Goal: Information Seeking & Learning: Learn about a topic

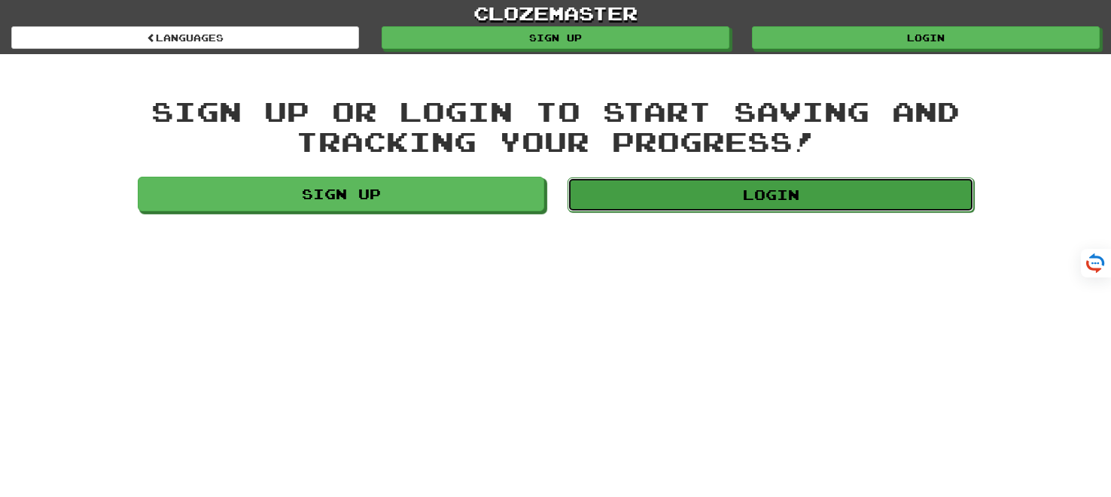
click at [777, 192] on link "Login" at bounding box center [770, 195] width 406 height 35
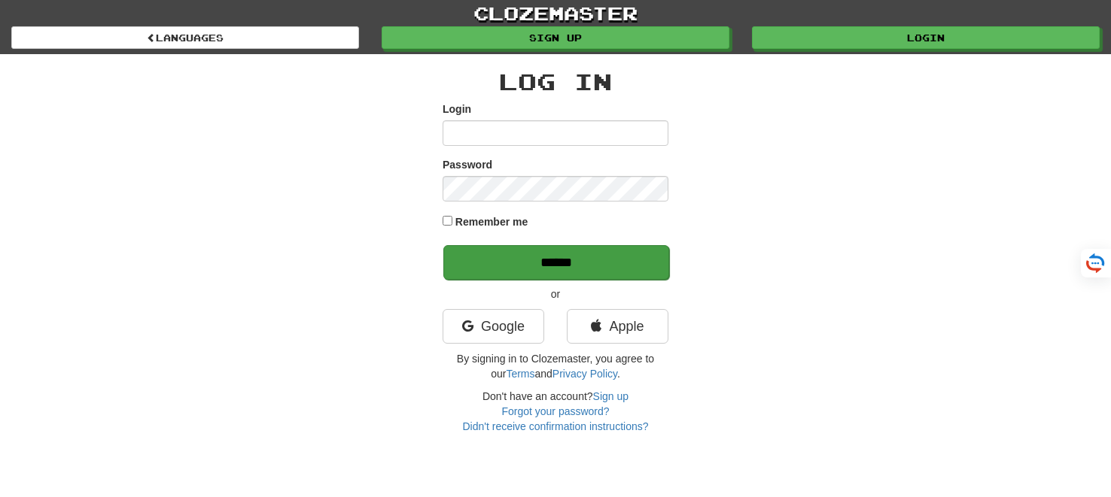
type input "*******"
click at [579, 262] on input "******" at bounding box center [556, 262] width 226 height 35
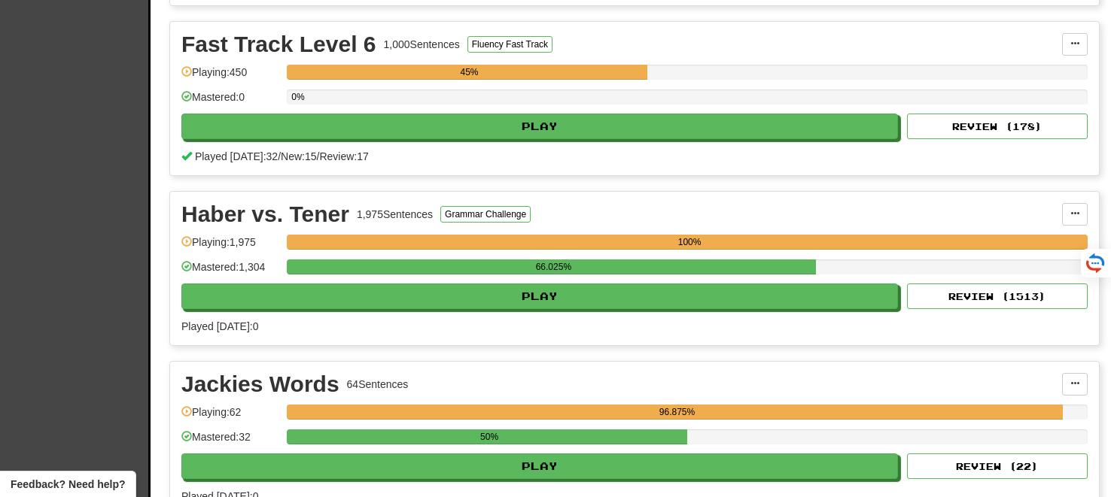
scroll to position [2674, 0]
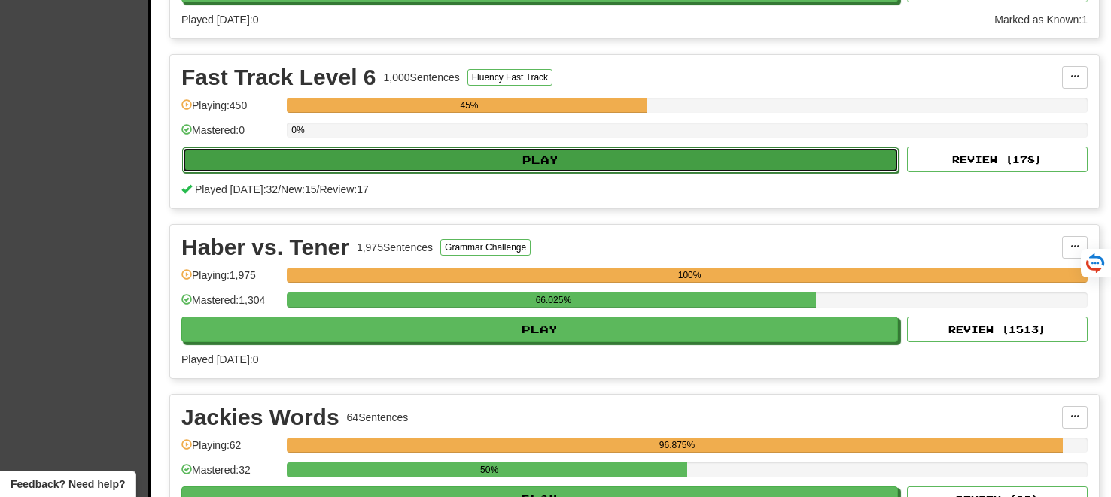
click at [545, 153] on button "Play" at bounding box center [540, 160] width 716 height 26
select select "**"
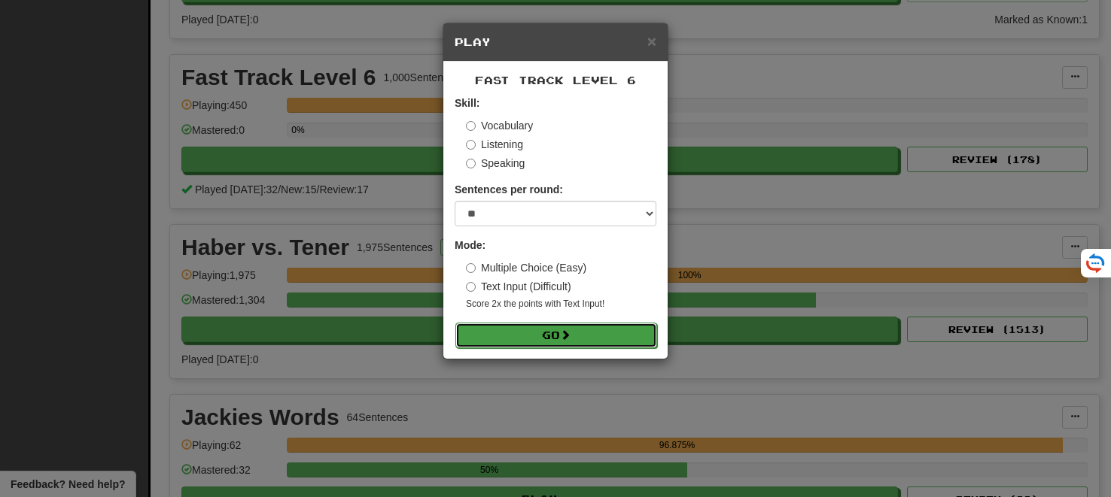
click at [568, 339] on span at bounding box center [565, 335] width 11 height 11
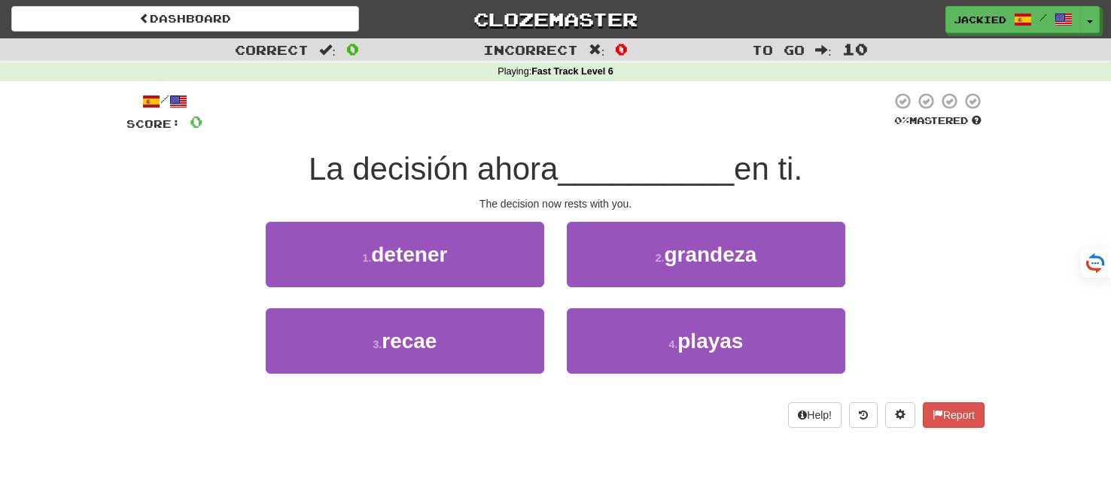
click at [464, 378] on div "3 . recae" at bounding box center [404, 352] width 301 height 87
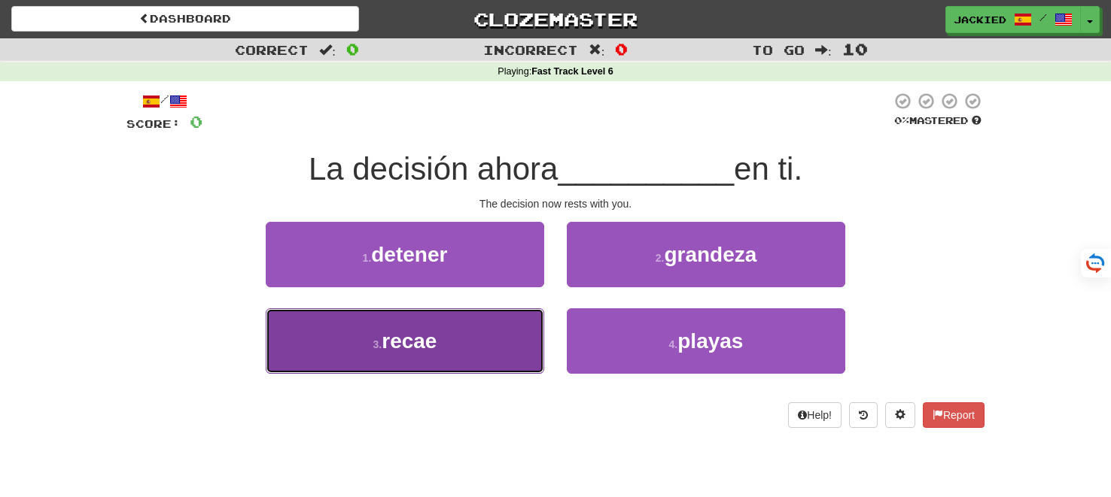
click at [464, 367] on button "3 . recae" at bounding box center [405, 341] width 278 height 65
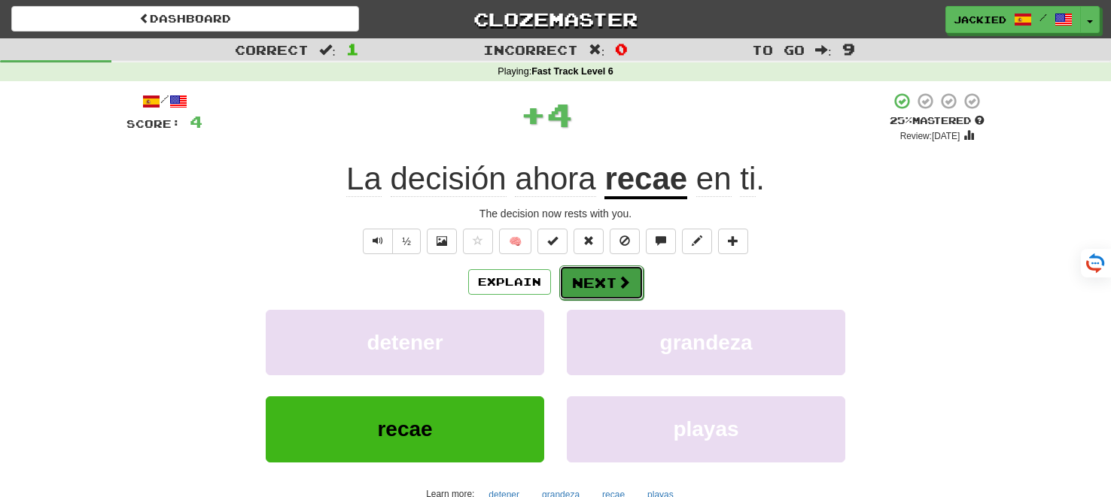
click at [613, 270] on button "Next" at bounding box center [601, 283] width 84 height 35
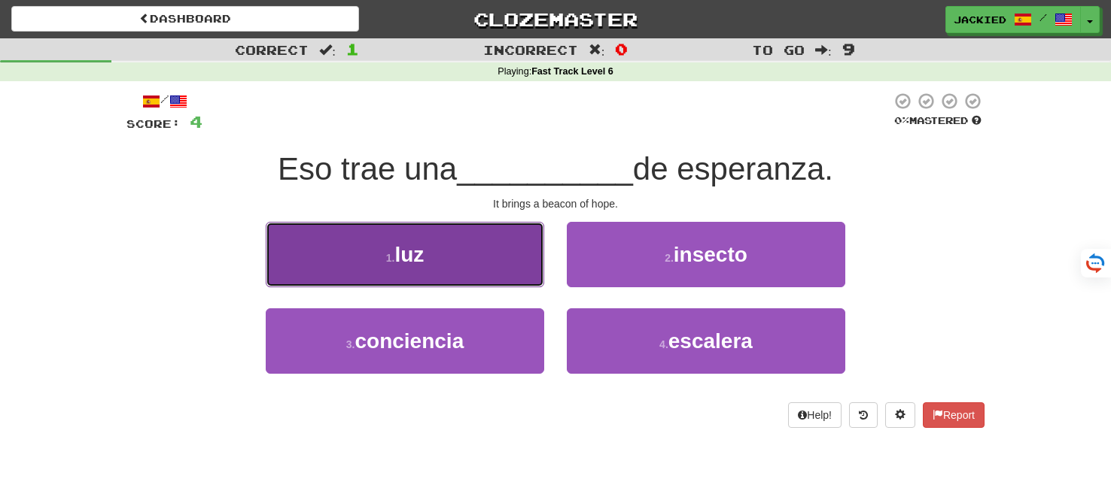
click at [497, 247] on button "1 . [PERSON_NAME]" at bounding box center [405, 254] width 278 height 65
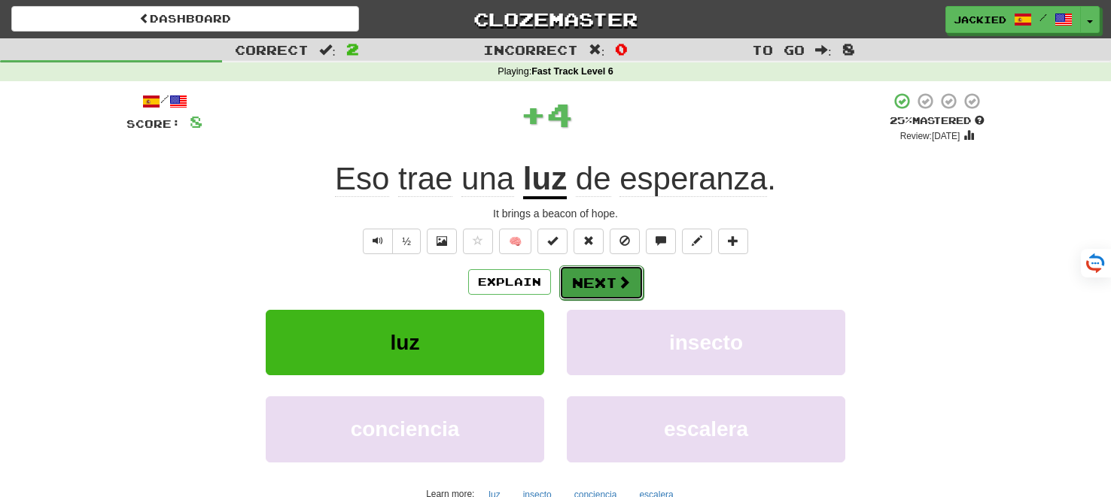
click at [600, 286] on button "Next" at bounding box center [601, 283] width 84 height 35
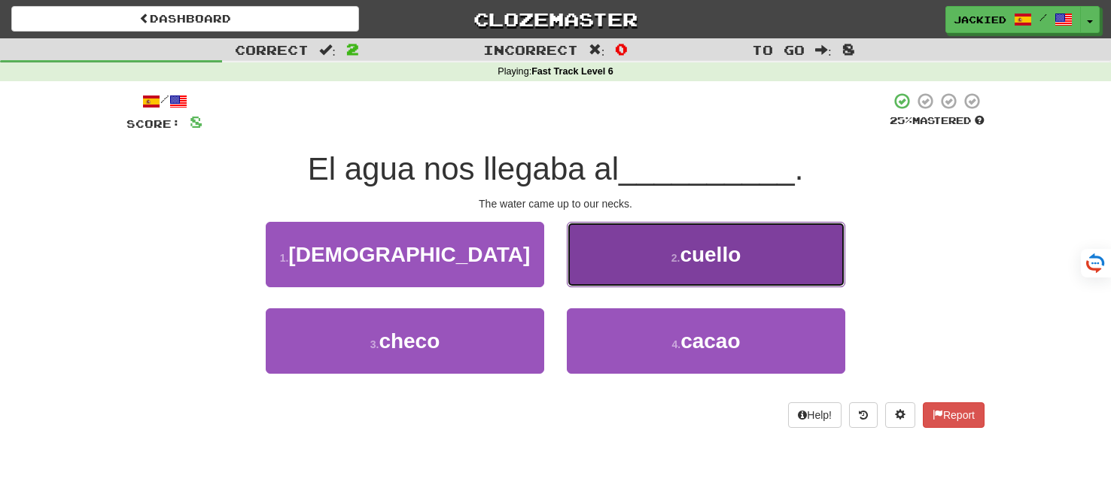
click at [615, 270] on button "2 . cuello" at bounding box center [706, 254] width 278 height 65
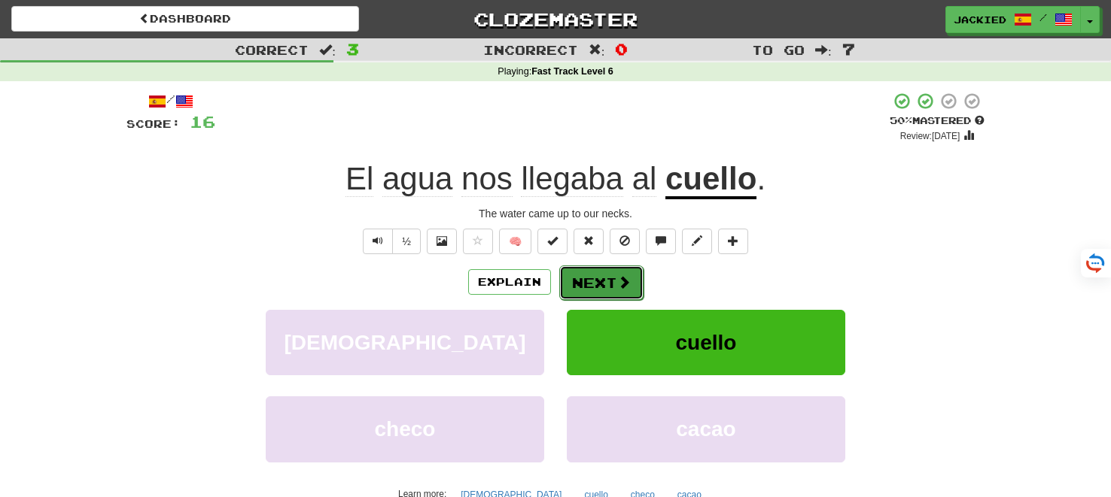
click at [588, 277] on button "Next" at bounding box center [601, 283] width 84 height 35
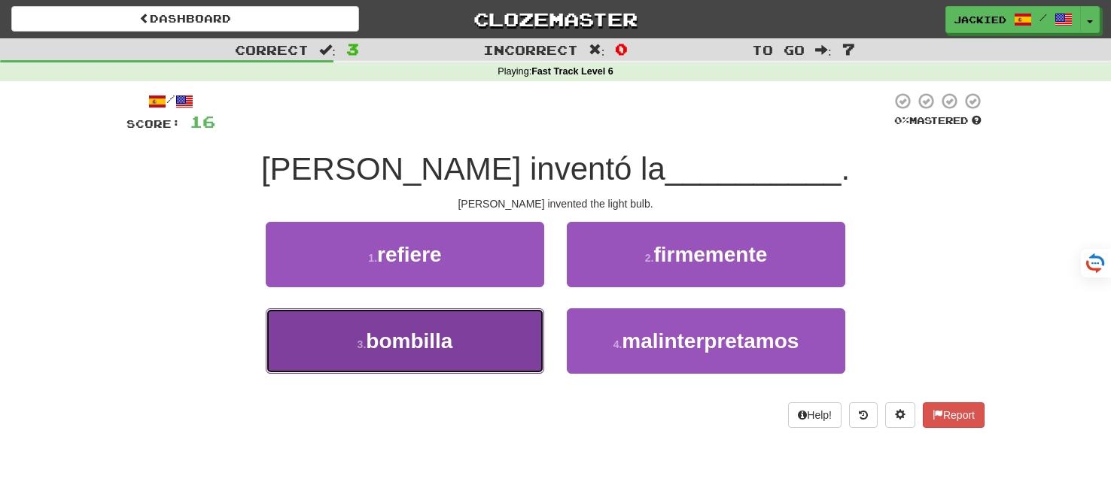
click at [509, 330] on button "3 . [GEOGRAPHIC_DATA]" at bounding box center [405, 341] width 278 height 65
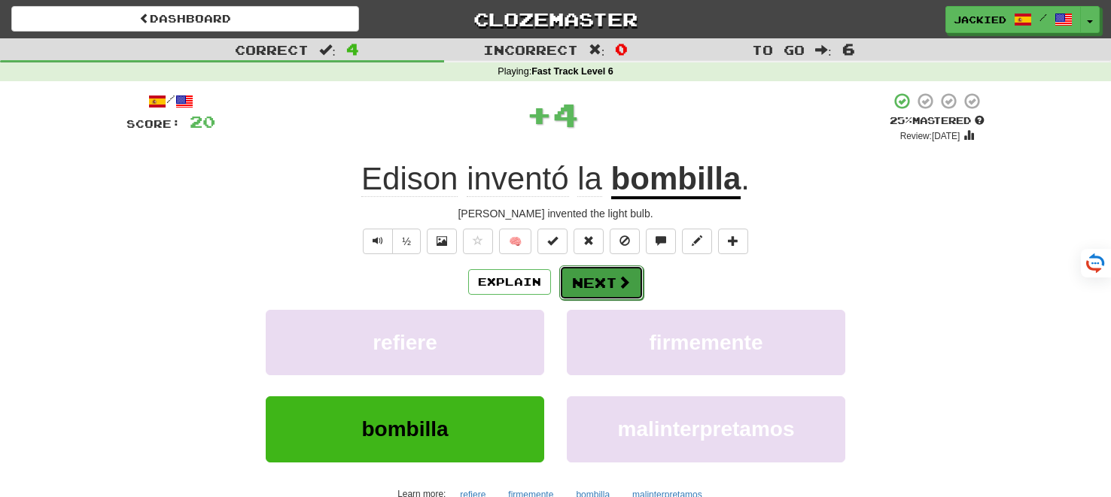
click at [589, 277] on button "Next" at bounding box center [601, 283] width 84 height 35
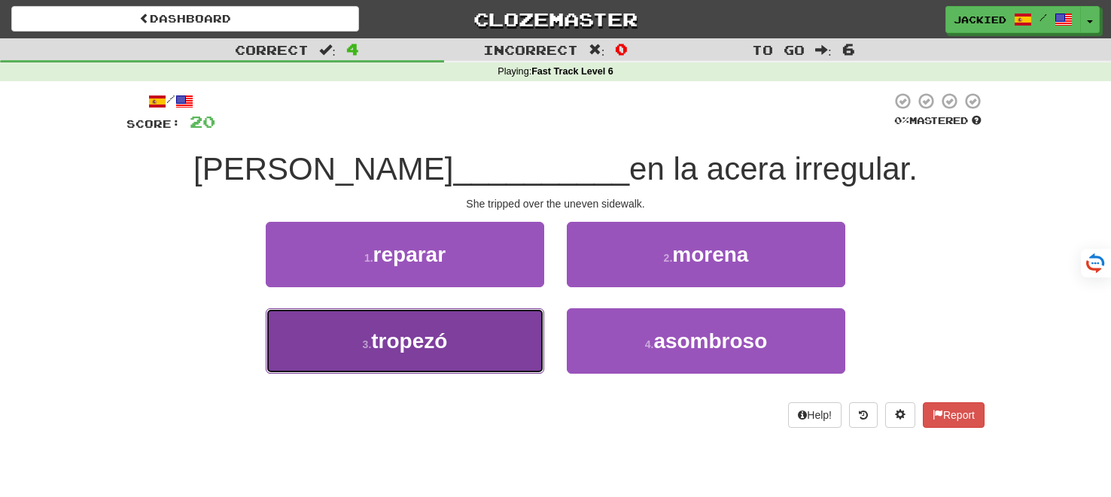
click at [488, 328] on button "3 . tropezó" at bounding box center [405, 341] width 278 height 65
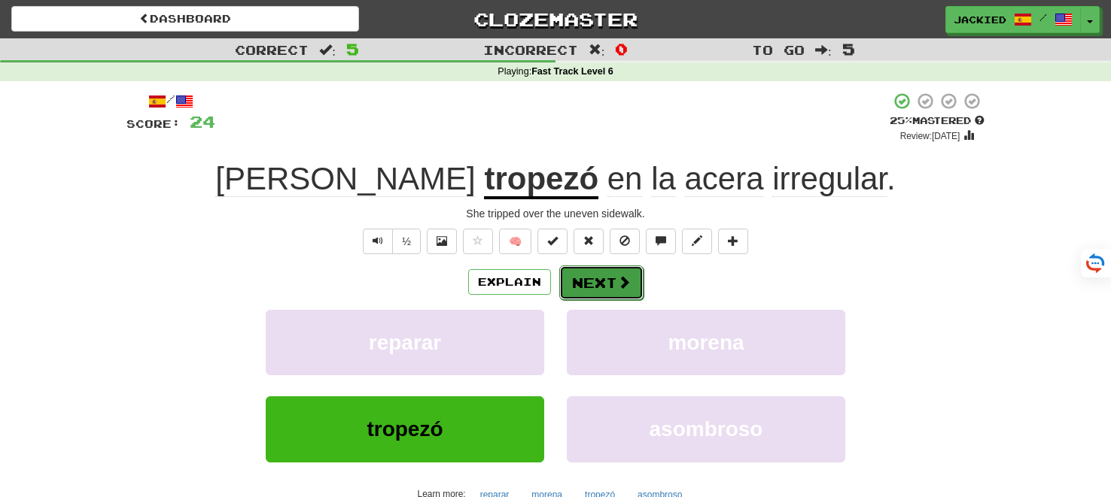
click at [579, 279] on button "Next" at bounding box center [601, 283] width 84 height 35
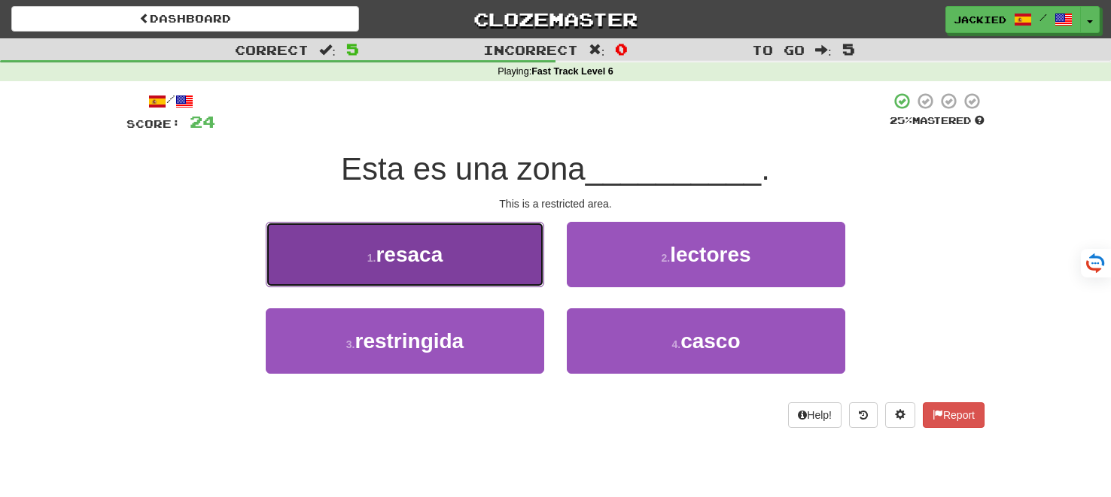
click at [507, 263] on button "1 . [GEOGRAPHIC_DATA]" at bounding box center [405, 254] width 278 height 65
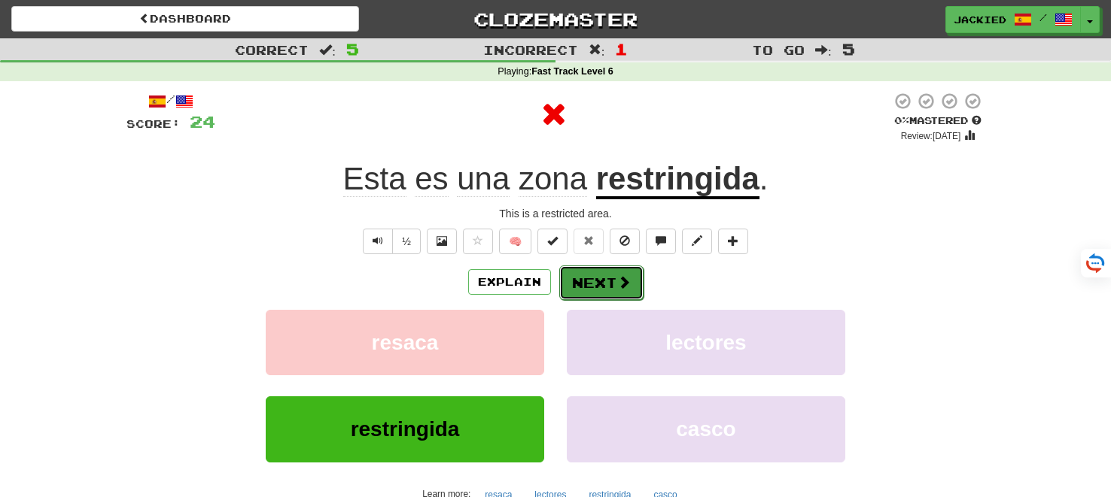
click at [601, 281] on button "Next" at bounding box center [601, 283] width 84 height 35
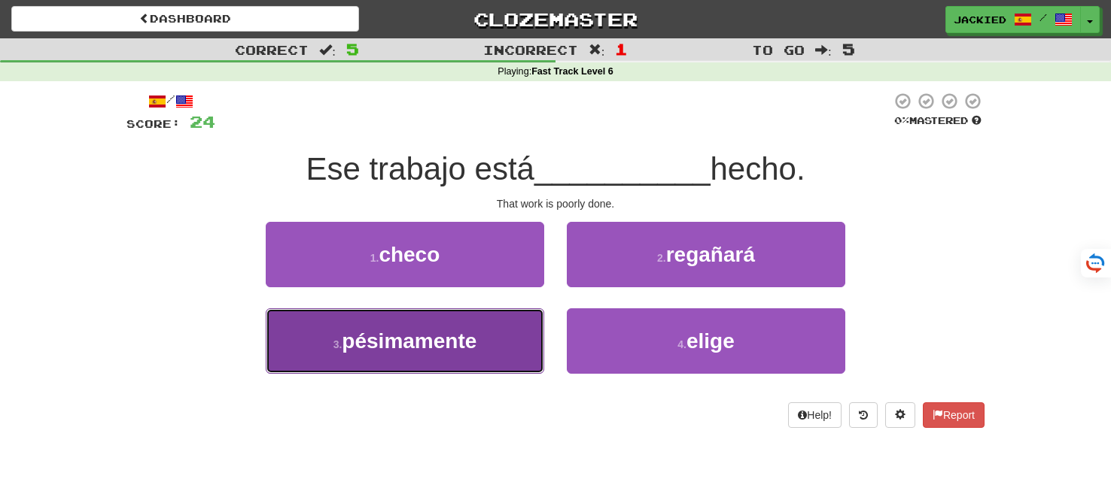
click at [491, 318] on button "3 . pésimamente" at bounding box center [405, 341] width 278 height 65
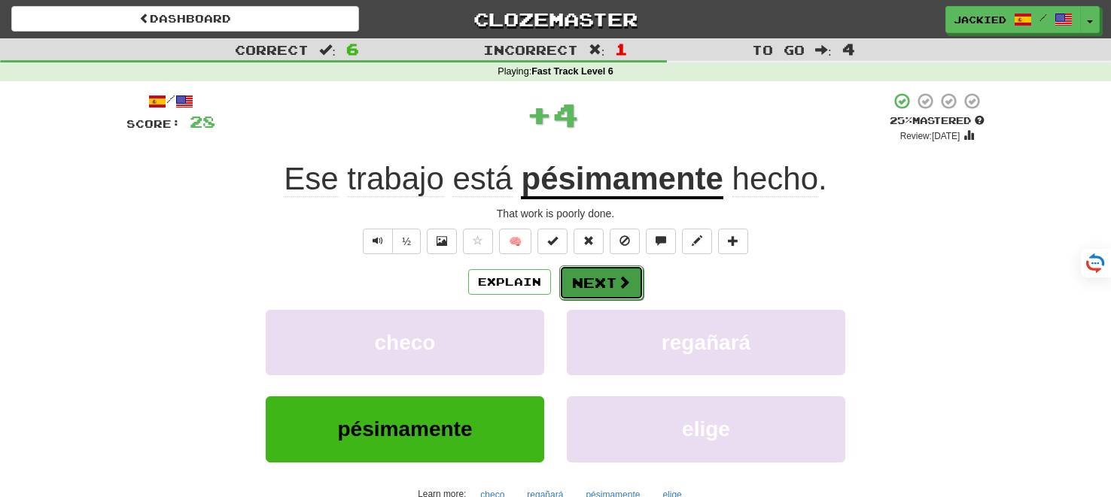
click at [590, 284] on button "Next" at bounding box center [601, 283] width 84 height 35
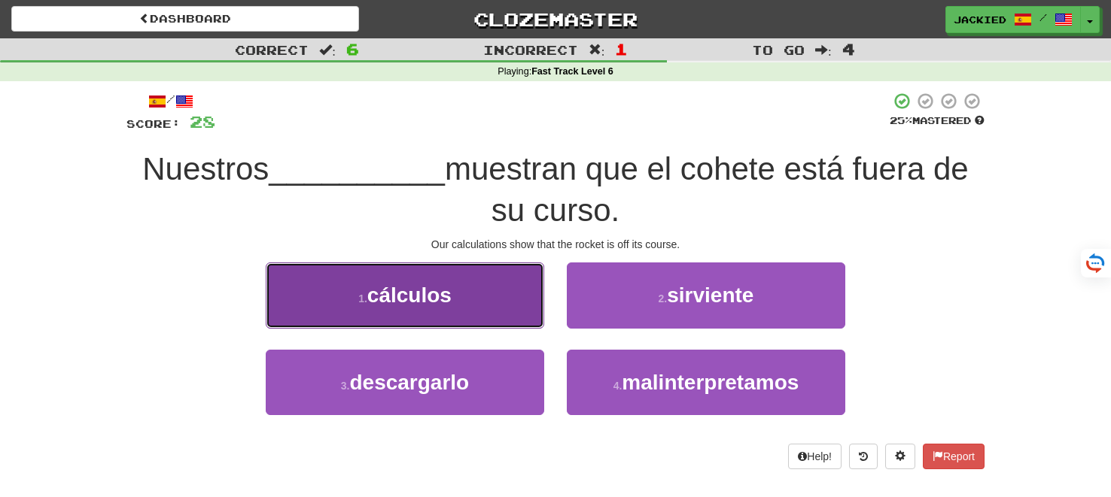
click at [513, 319] on button "1 . cálculos" at bounding box center [405, 295] width 278 height 65
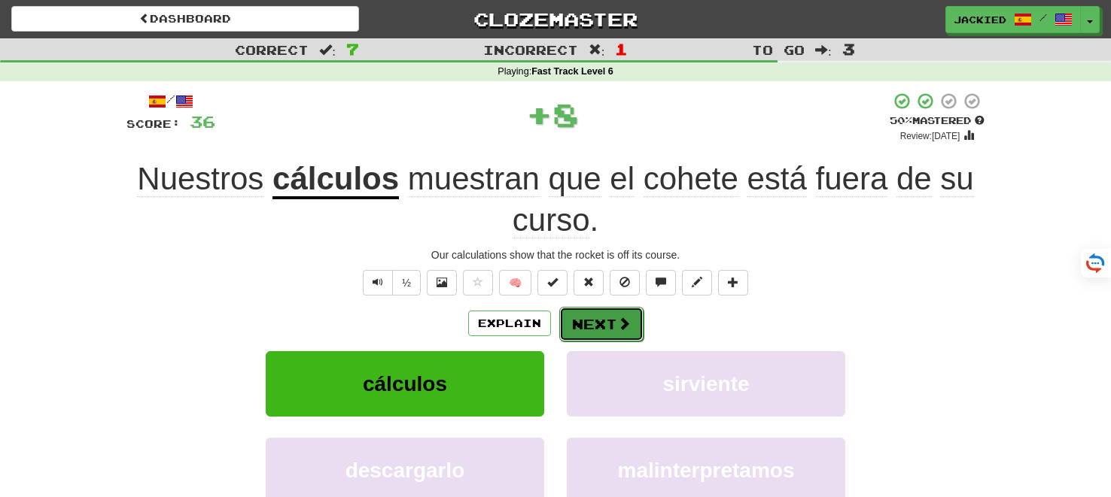
click at [594, 318] on button "Next" at bounding box center [601, 324] width 84 height 35
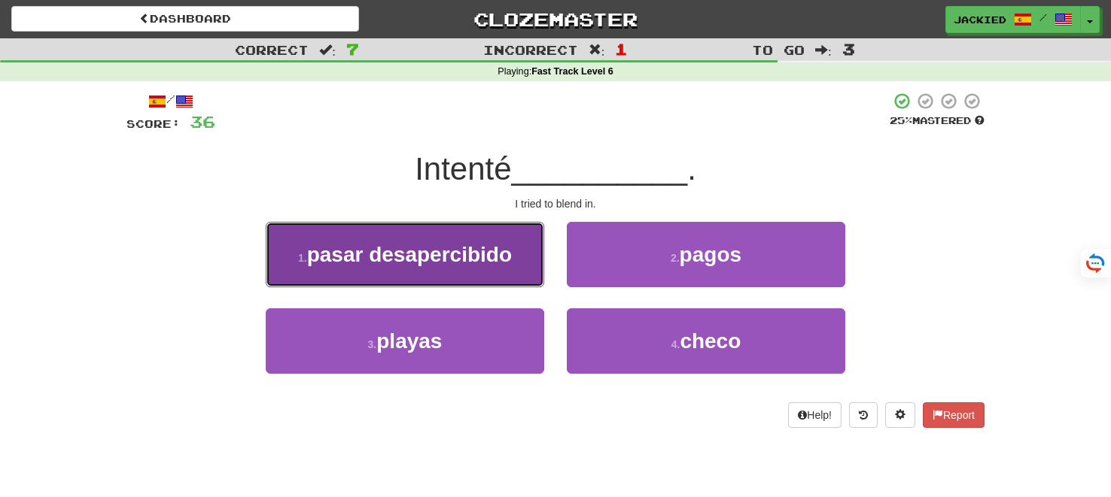
click at [494, 260] on span "pasar desapercibido" at bounding box center [409, 254] width 205 height 23
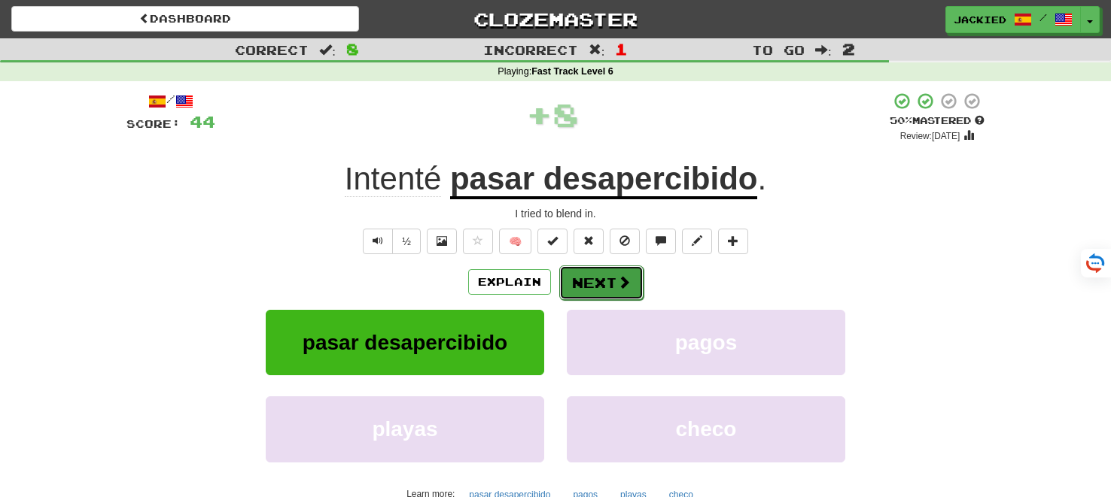
click at [589, 284] on button "Next" at bounding box center [601, 283] width 84 height 35
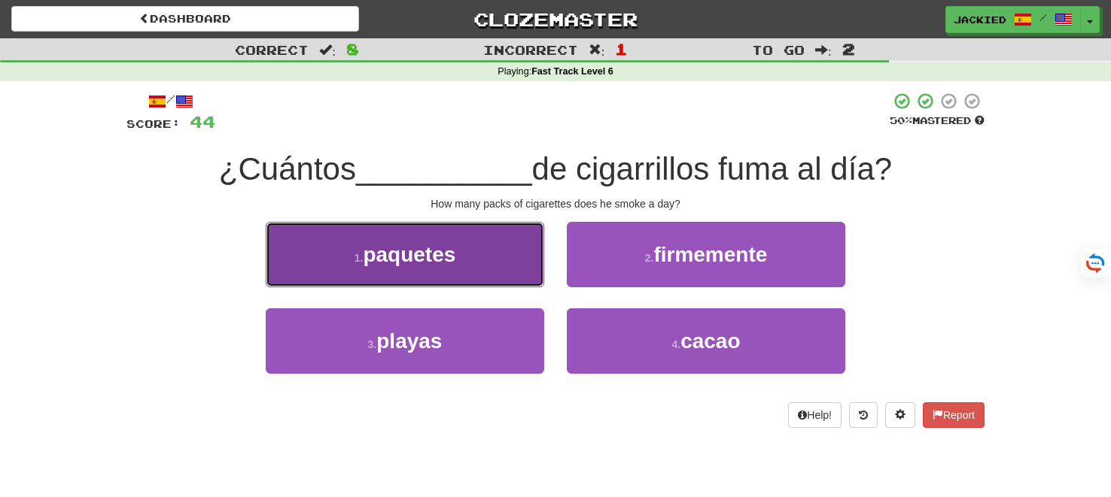
click at [534, 266] on button "1 . paquetes" at bounding box center [405, 254] width 278 height 65
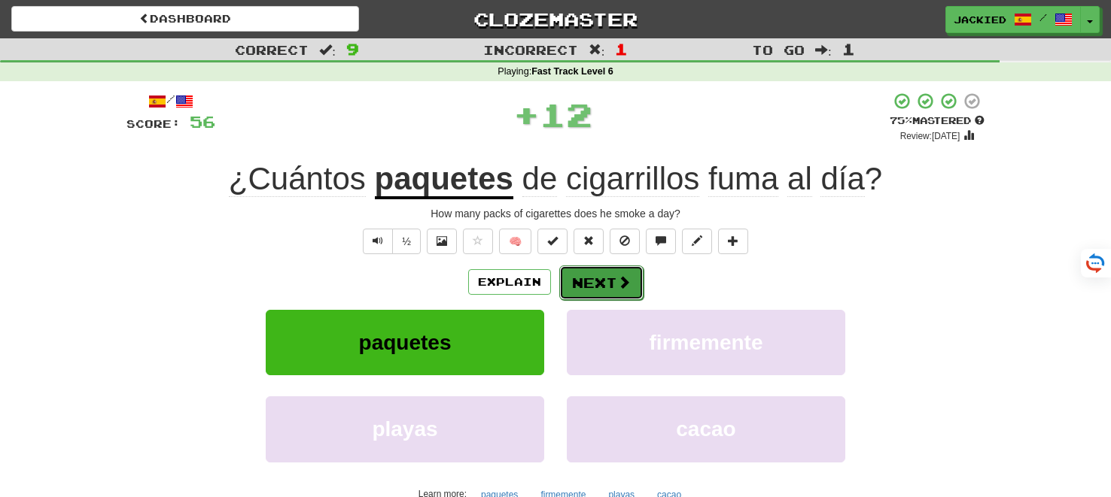
click at [590, 284] on button "Next" at bounding box center [601, 283] width 84 height 35
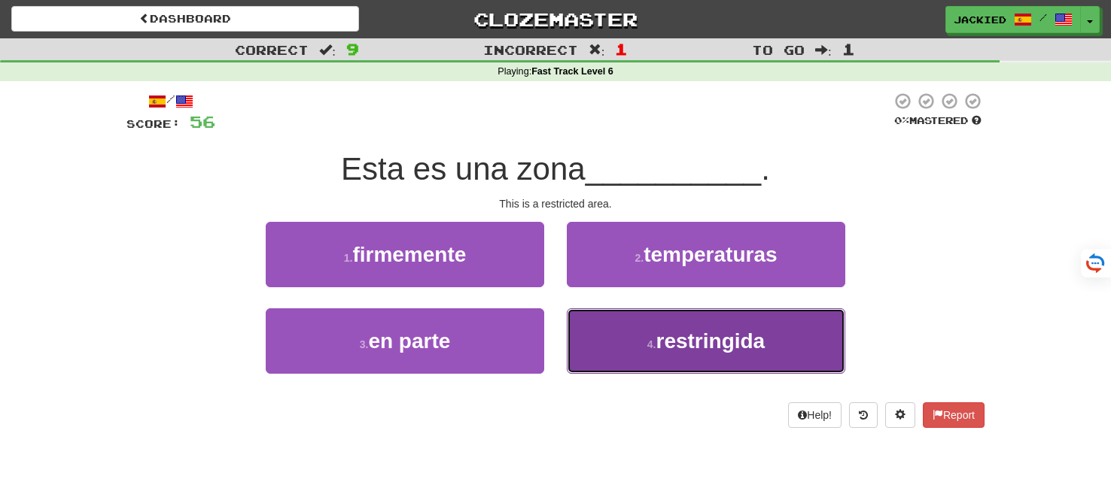
click at [618, 324] on button "4 . restringida" at bounding box center [706, 341] width 278 height 65
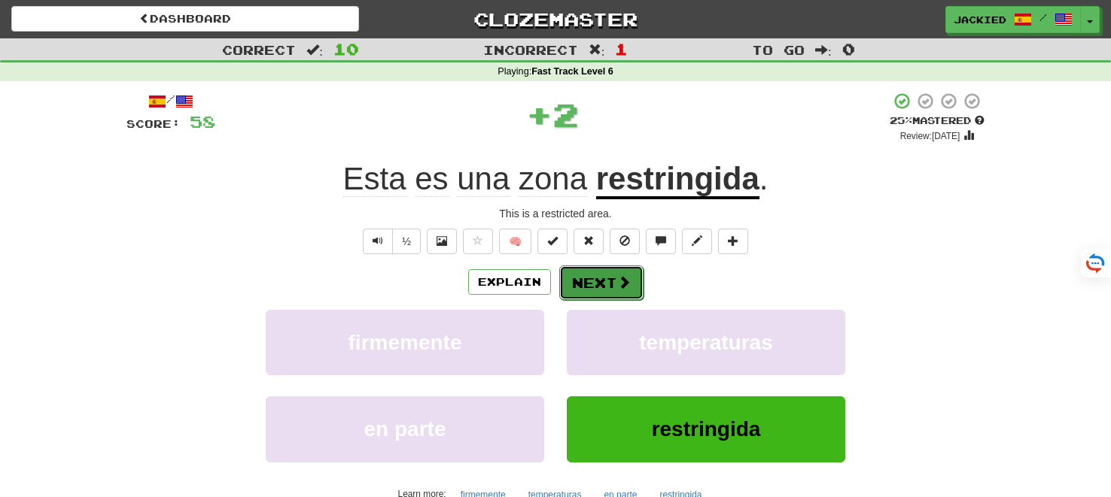
click at [588, 273] on button "Next" at bounding box center [601, 283] width 84 height 35
